Goal: Task Accomplishment & Management: Manage account settings

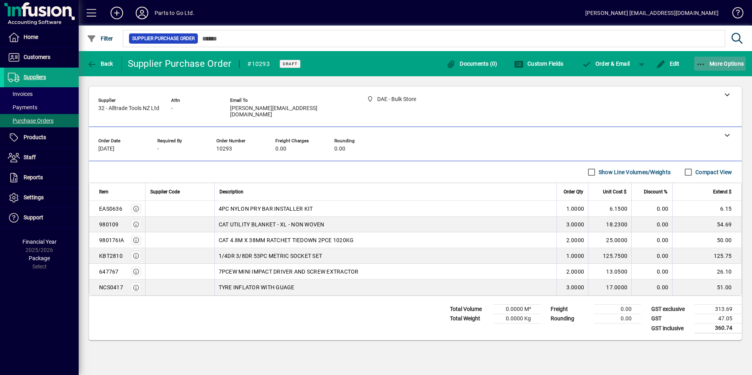
click at [713, 63] on span "More Options" at bounding box center [721, 64] width 48 height 6
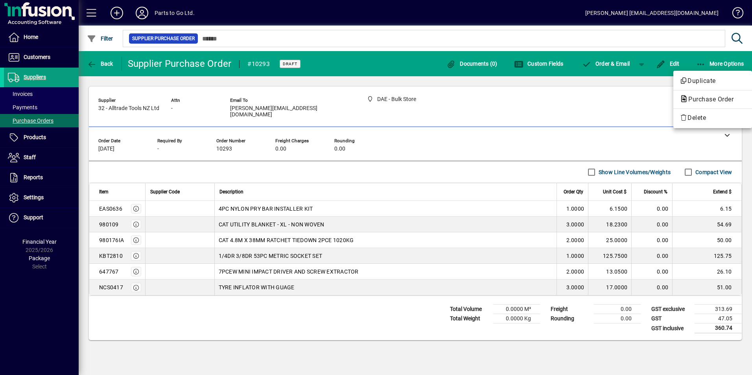
click at [584, 25] on div at bounding box center [376, 187] width 752 height 375
click at [137, 11] on icon at bounding box center [142, 13] width 16 height 13
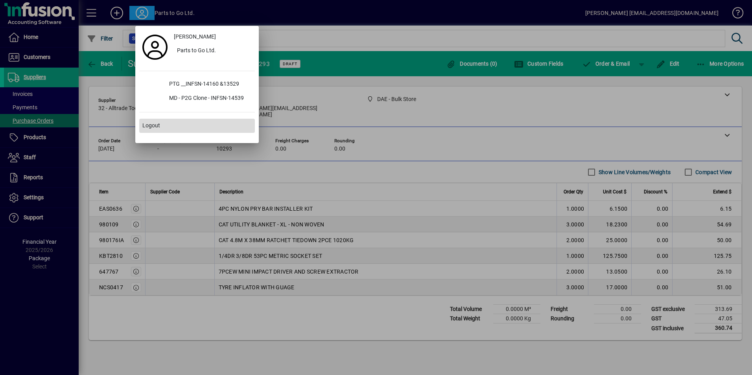
click at [142, 128] on span "Logout" at bounding box center [151, 126] width 18 height 8
